Goal: Check status: Check status

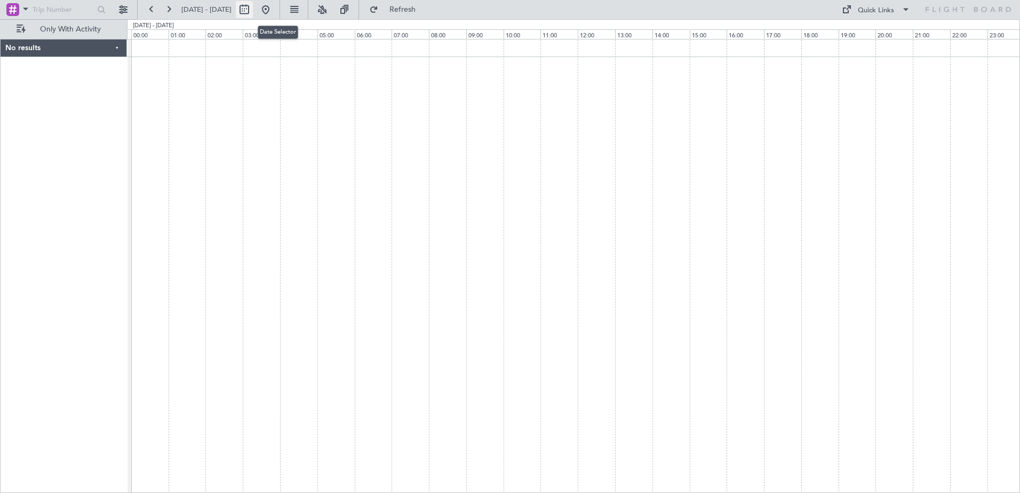
click at [253, 8] on button at bounding box center [244, 9] width 17 height 17
select select "9"
select select "2025"
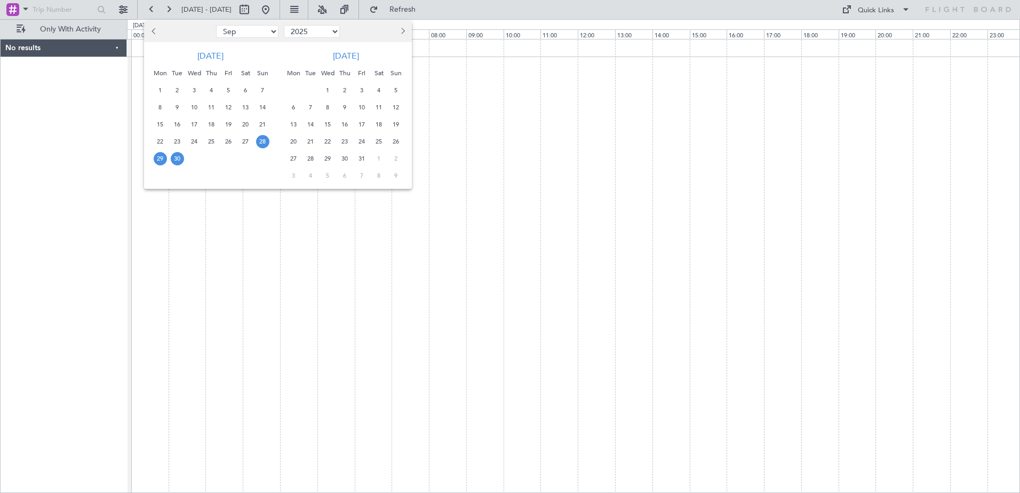
click at [176, 155] on span "30" at bounding box center [177, 158] width 13 height 13
click at [177, 155] on span "30" at bounding box center [177, 158] width 13 height 13
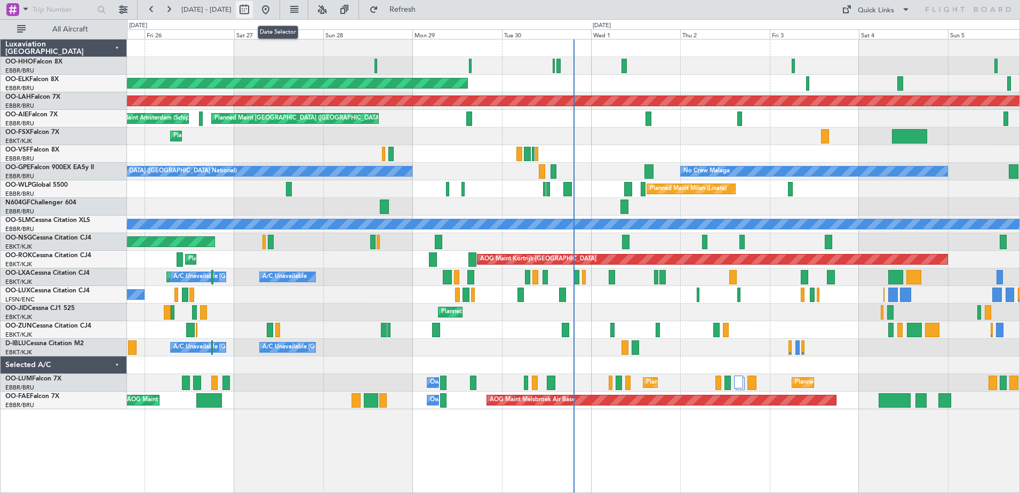
click at [253, 12] on button at bounding box center [244, 9] width 17 height 17
select select "9"
select select "2025"
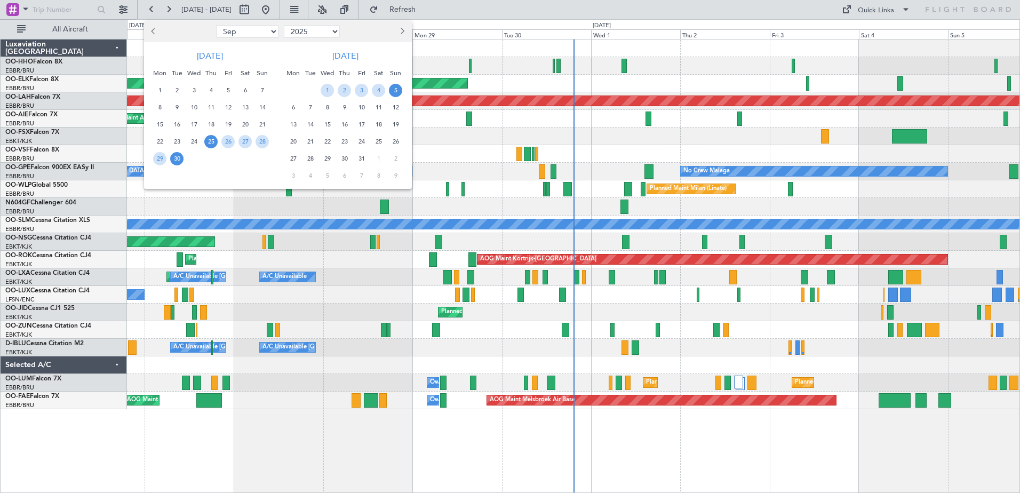
click at [177, 160] on span "30" at bounding box center [176, 158] width 13 height 13
click at [179, 161] on span "30" at bounding box center [176, 158] width 13 height 13
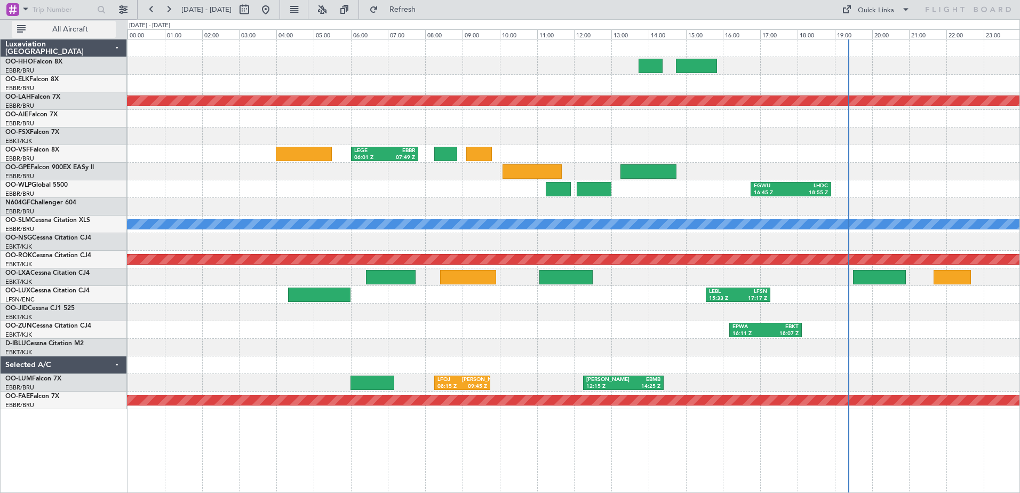
click at [89, 27] on span "All Aircraft" at bounding box center [70, 29] width 85 height 7
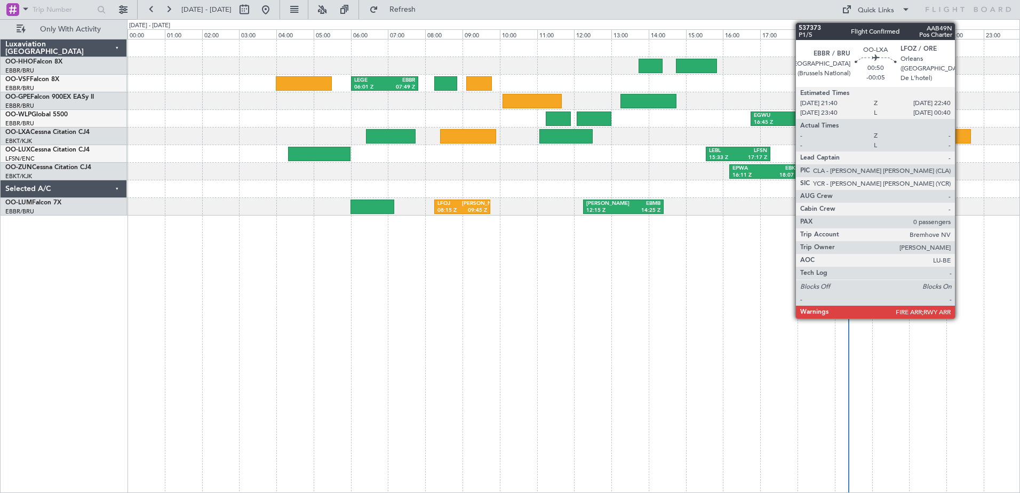
click at [960, 137] on div at bounding box center [952, 136] width 37 height 14
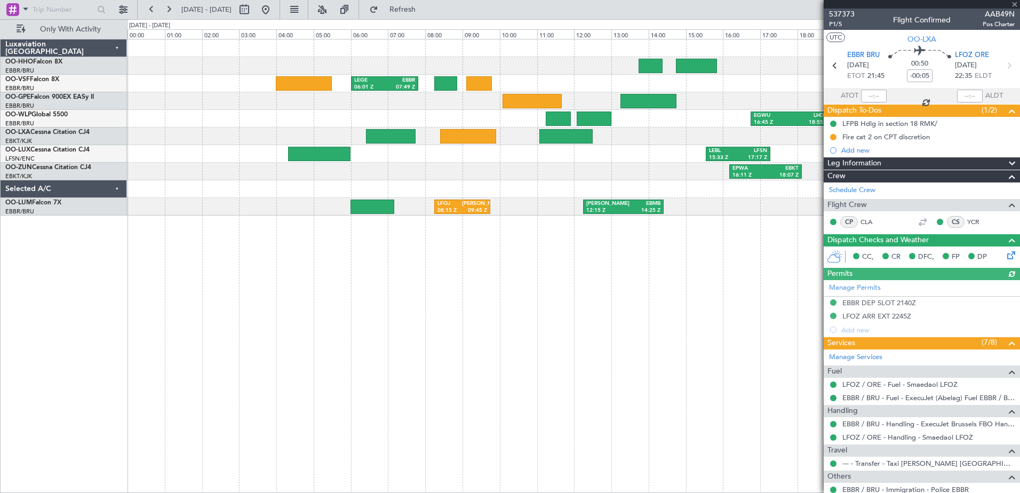
drag, startPoint x: 1010, startPoint y: 1, endPoint x: 1010, endPoint y: 8, distance: 6.9
click at [1010, 7] on div at bounding box center [922, 4] width 196 height 9
click at [1019, 2] on span at bounding box center [1015, 5] width 11 height 10
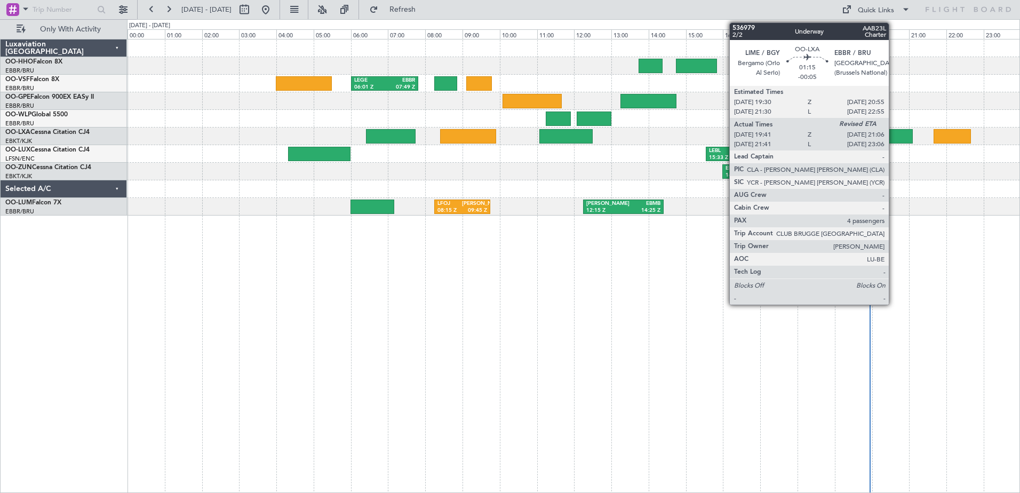
click at [894, 136] on div at bounding box center [886, 136] width 53 height 14
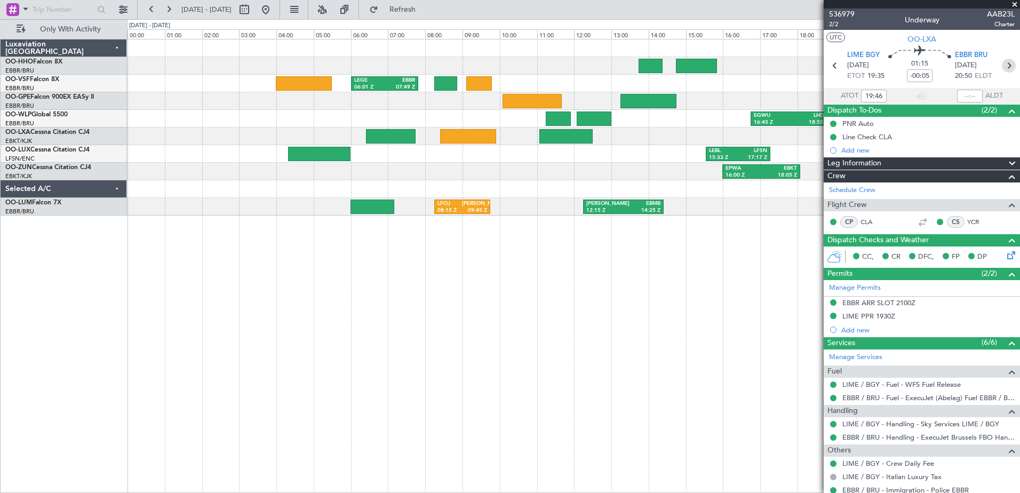
click at [1002, 62] on icon at bounding box center [1009, 66] width 14 height 14
type input "0"
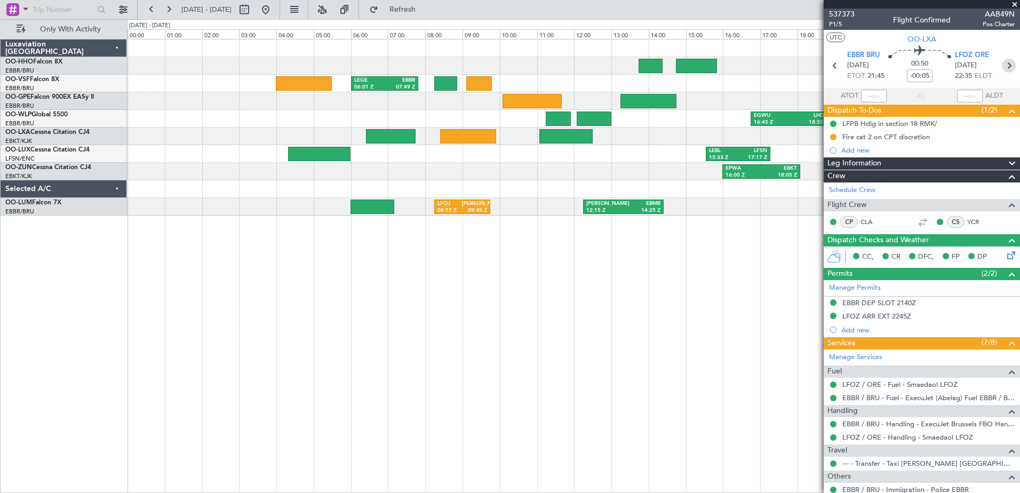
click at [1005, 66] on icon at bounding box center [1009, 66] width 14 height 14
type input "+00:05"
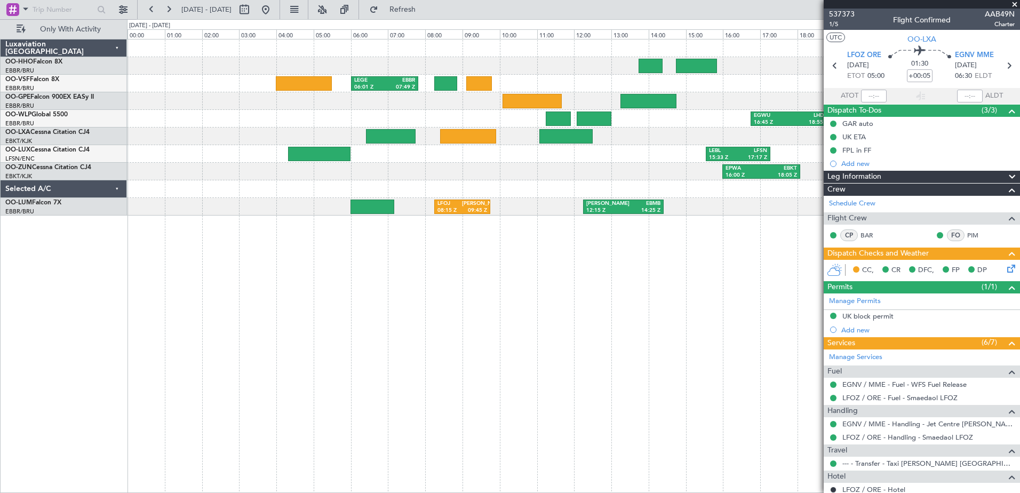
click at [1013, 4] on span at bounding box center [1015, 5] width 11 height 10
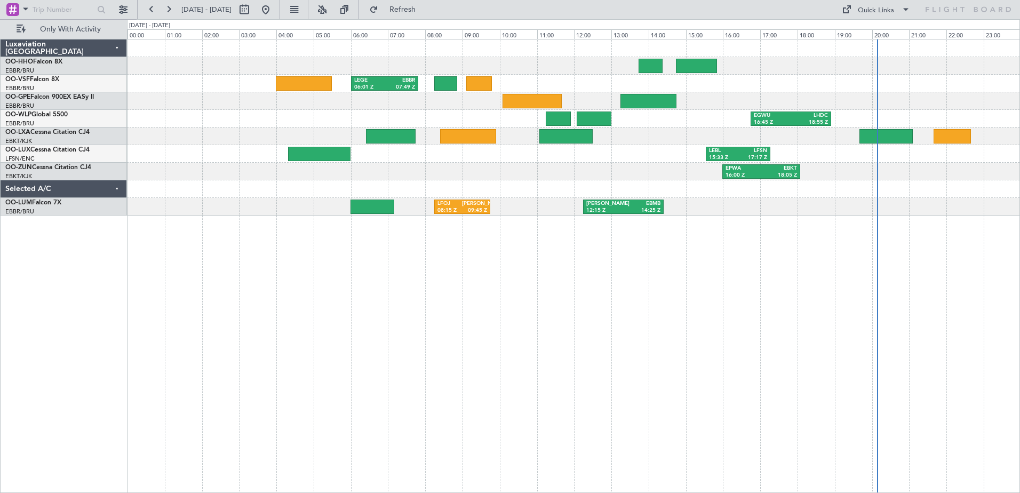
type input "0"
